Goal: Information Seeking & Learning: Stay updated

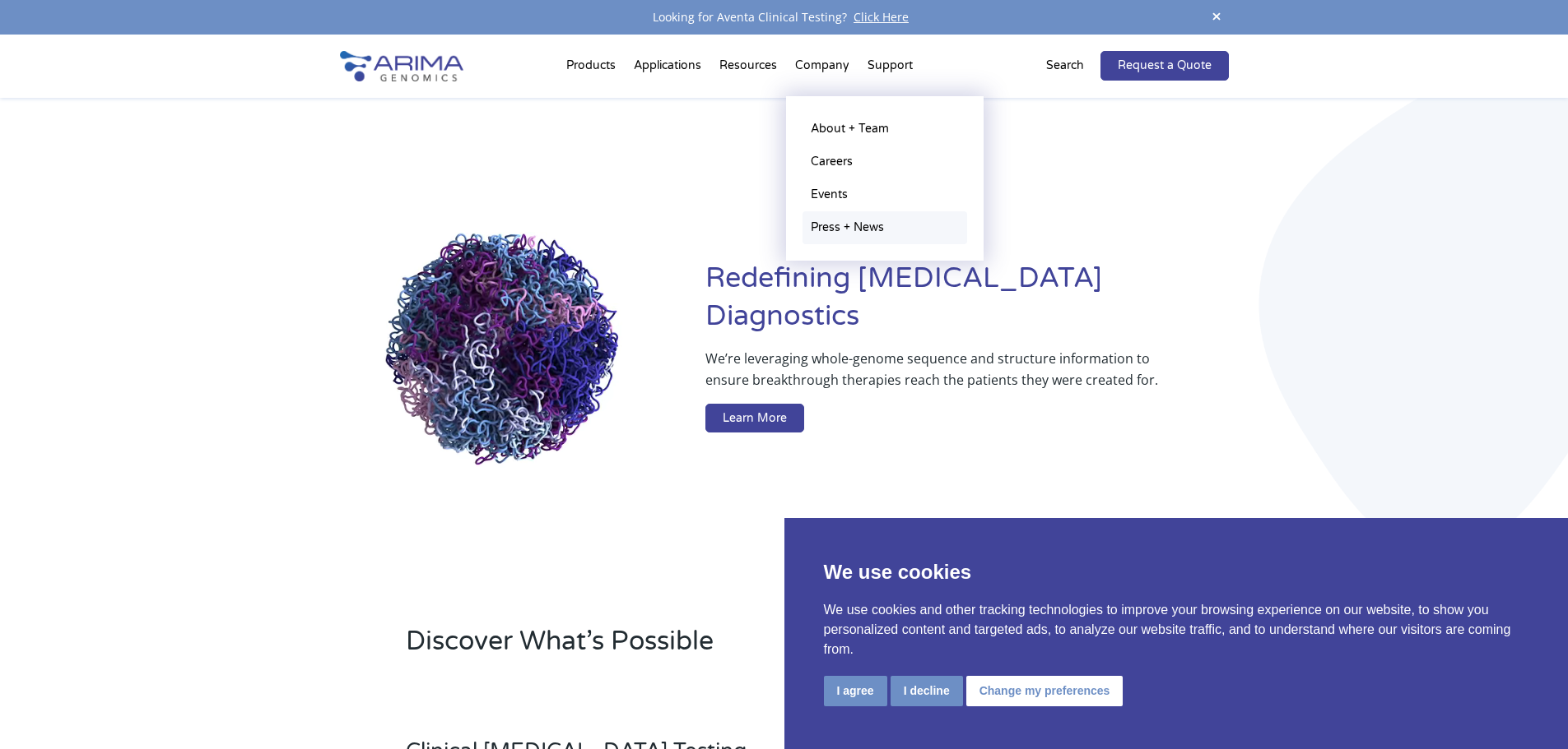
click at [842, 228] on link "Press + News" at bounding box center [885, 227] width 165 height 33
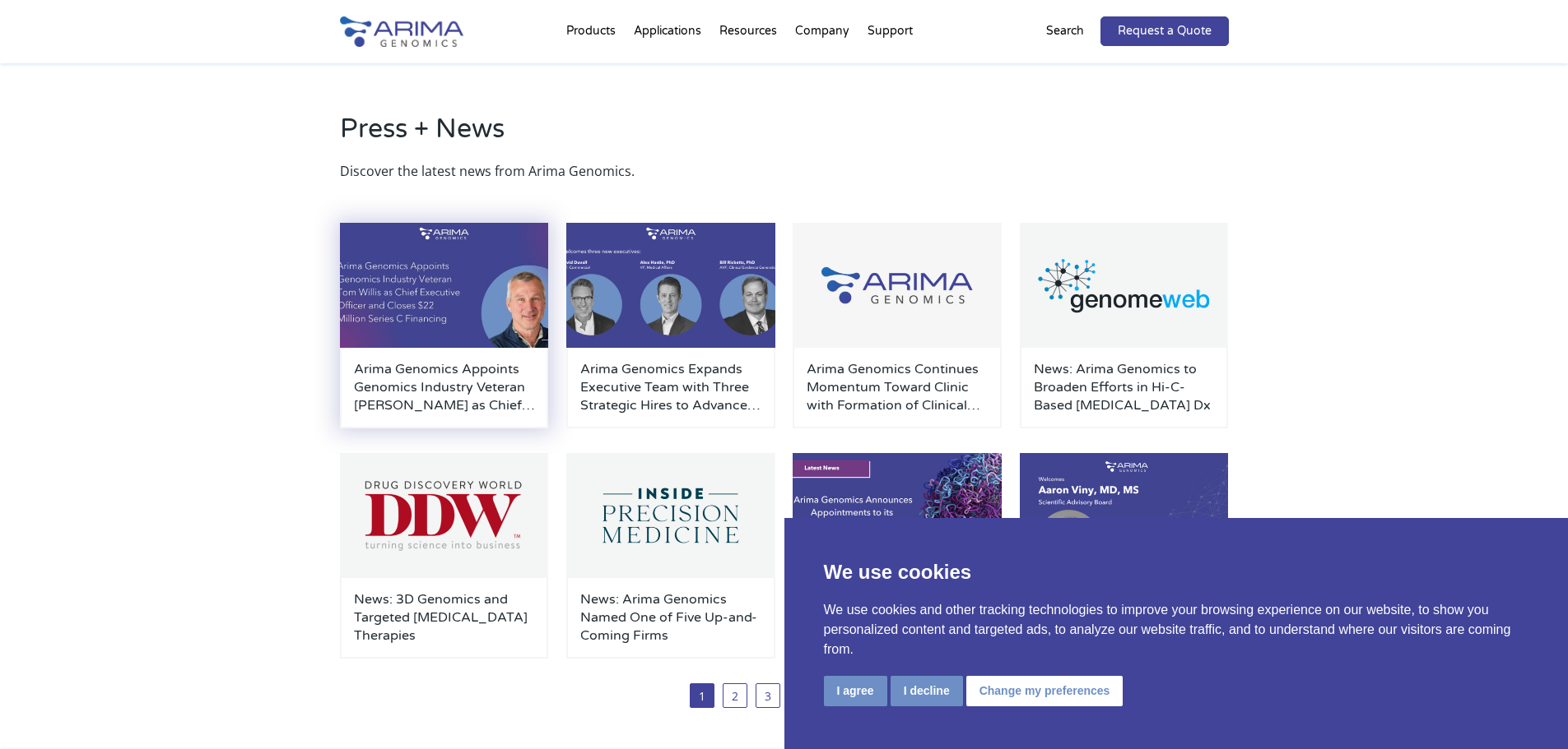
click at [445, 402] on h3 "Arima Genomics Appoints Genomics Industry Veteran [PERSON_NAME] as Chief Execut…" at bounding box center [443, 387] width 181 height 54
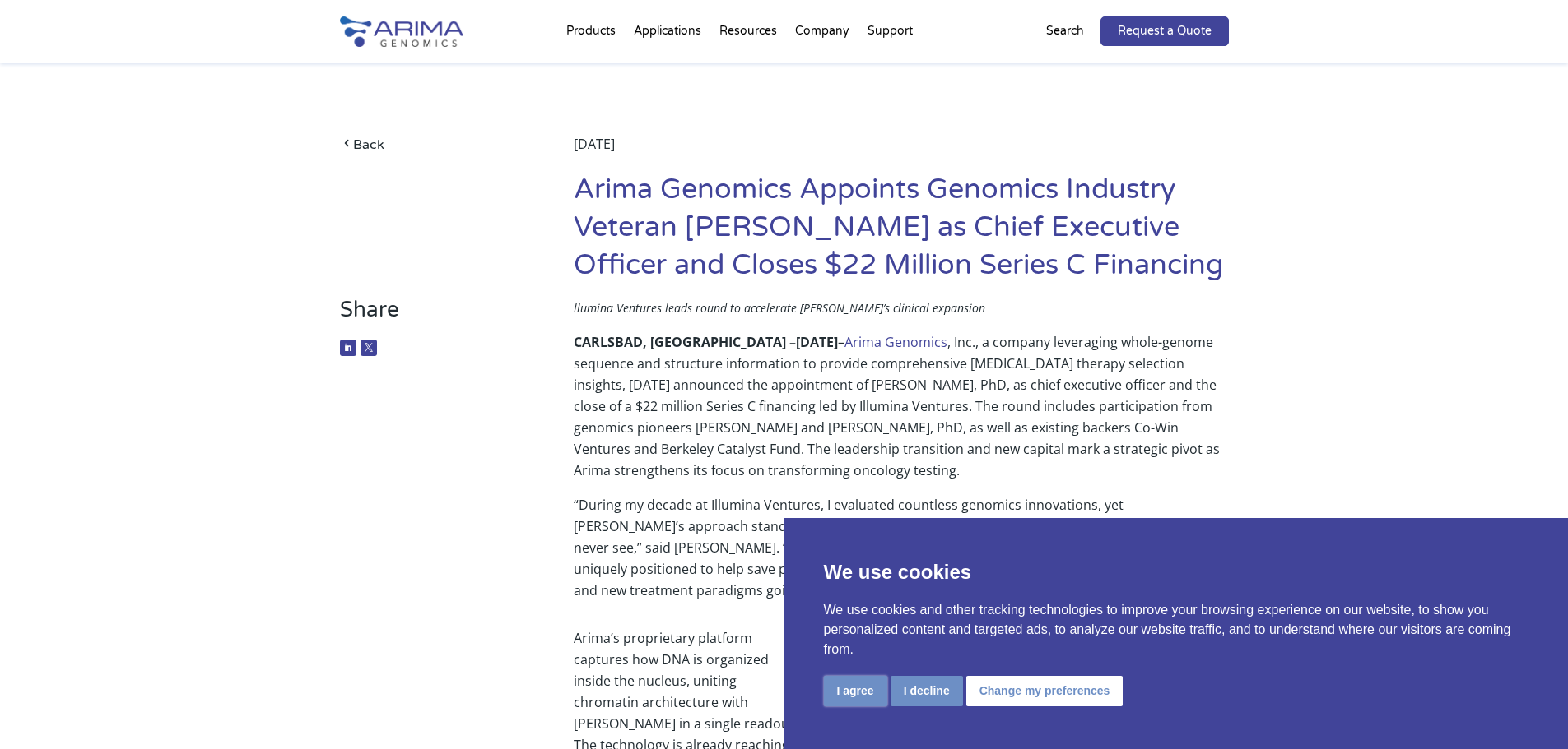
click at [840, 693] on button "I agree" at bounding box center [855, 691] width 64 height 31
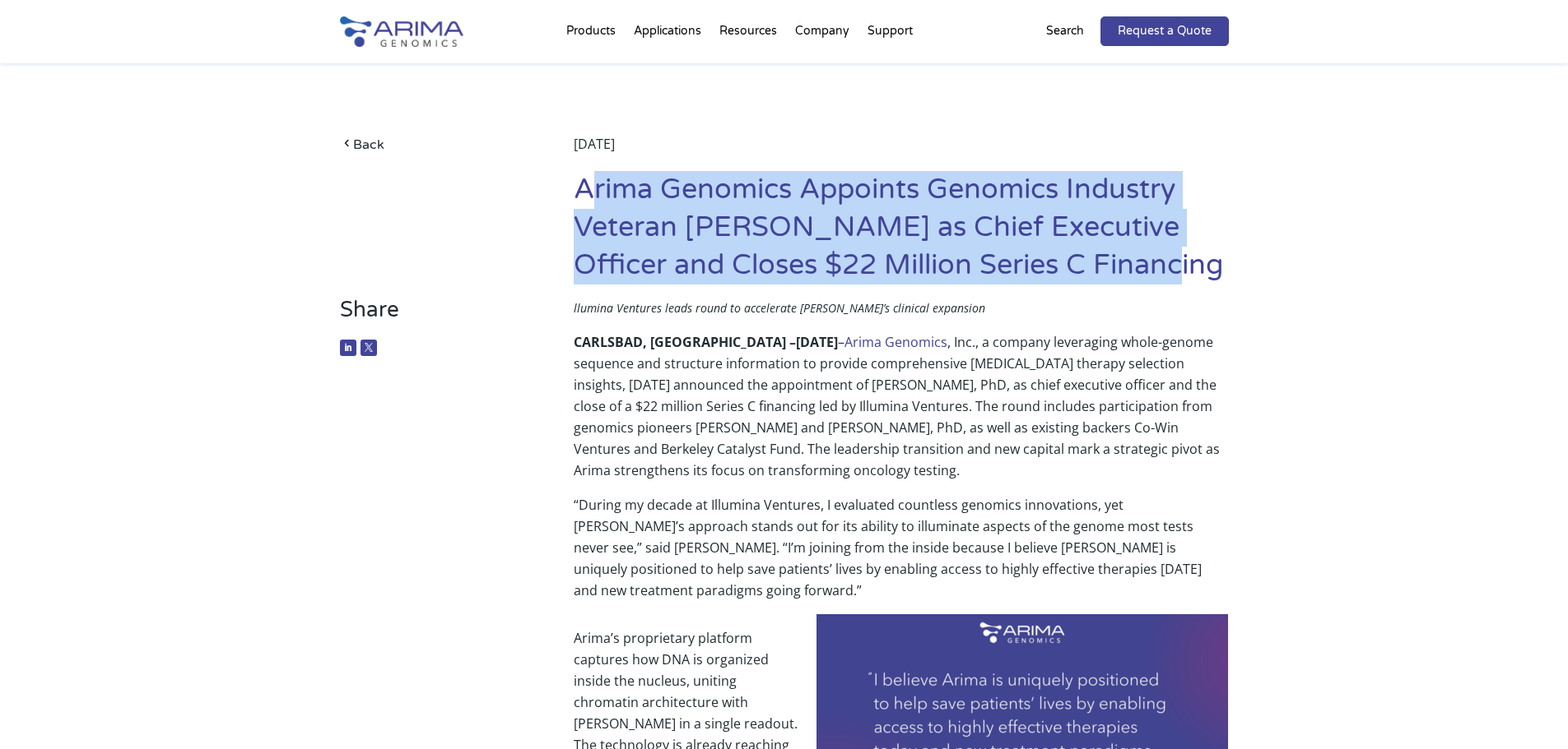
drag, startPoint x: 1082, startPoint y: 269, endPoint x: 595, endPoint y: 180, distance: 495.1
click at [595, 180] on h1 "Arima Genomics Appoints Genomics Industry Veteran [PERSON_NAME] as Chief Execut…" at bounding box center [900, 234] width 654 height 126
drag, startPoint x: 698, startPoint y: 204, endPoint x: 683, endPoint y: 203, distance: 15.0
click at [661, 201] on h1 "Arima Genomics Appoints Genomics Industry Veteran [PERSON_NAME] as Chief Execut…" at bounding box center [900, 234] width 654 height 126
click at [1072, 255] on h1 "Arima Genomics Appoints Genomics Industry Veteran [PERSON_NAME] as Chief Execut…" at bounding box center [900, 234] width 654 height 126
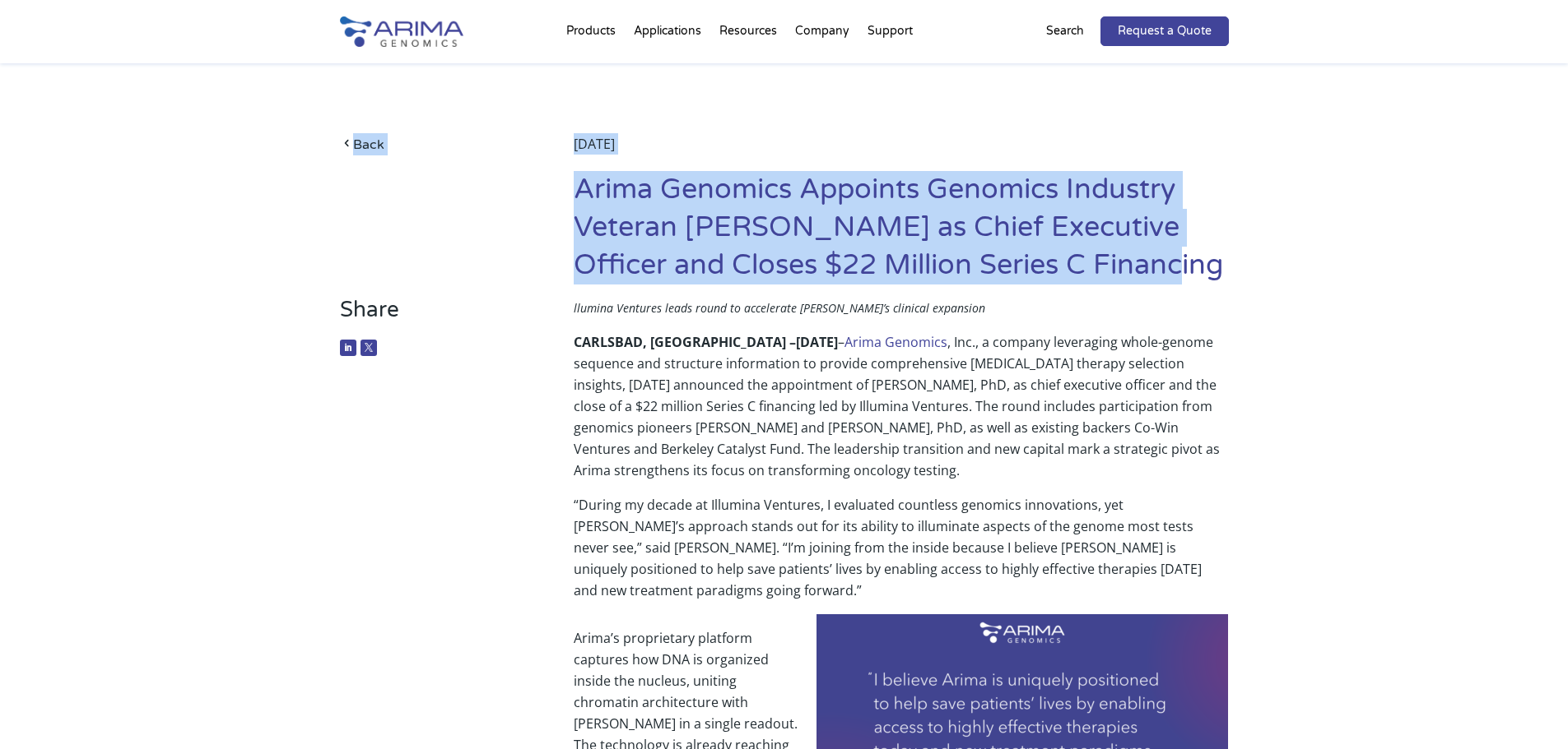
drag, startPoint x: 1063, startPoint y: 264, endPoint x: 642, endPoint y: 200, distance: 425.8
click at [573, 177] on h1 "Arima Genomics Appoints Genomics Industry Veteran [PERSON_NAME] as Chief Execut…" at bounding box center [900, 234] width 654 height 126
